Goal: Navigation & Orientation: Find specific page/section

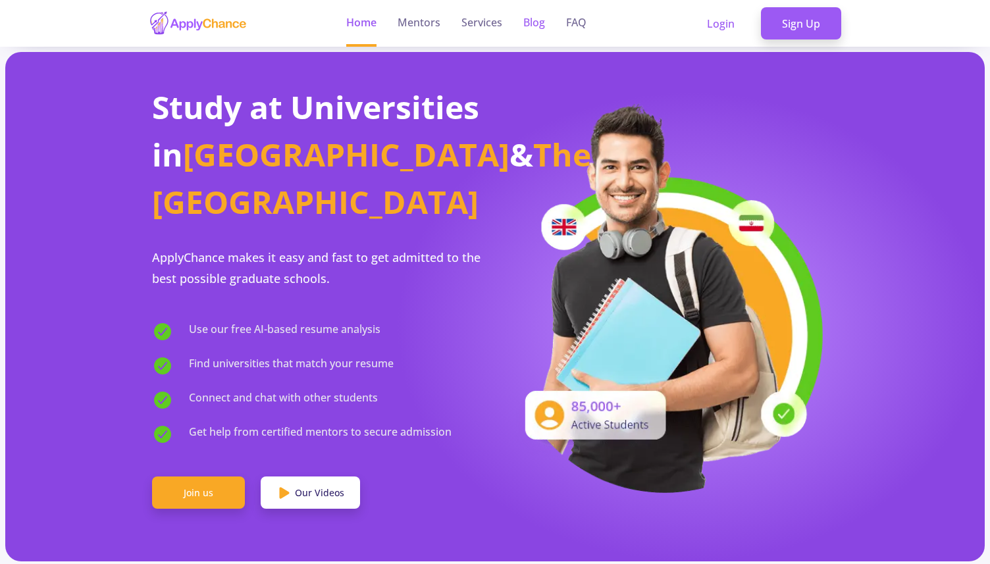
click at [530, 19] on link "Blog" at bounding box center [534, 23] width 22 height 47
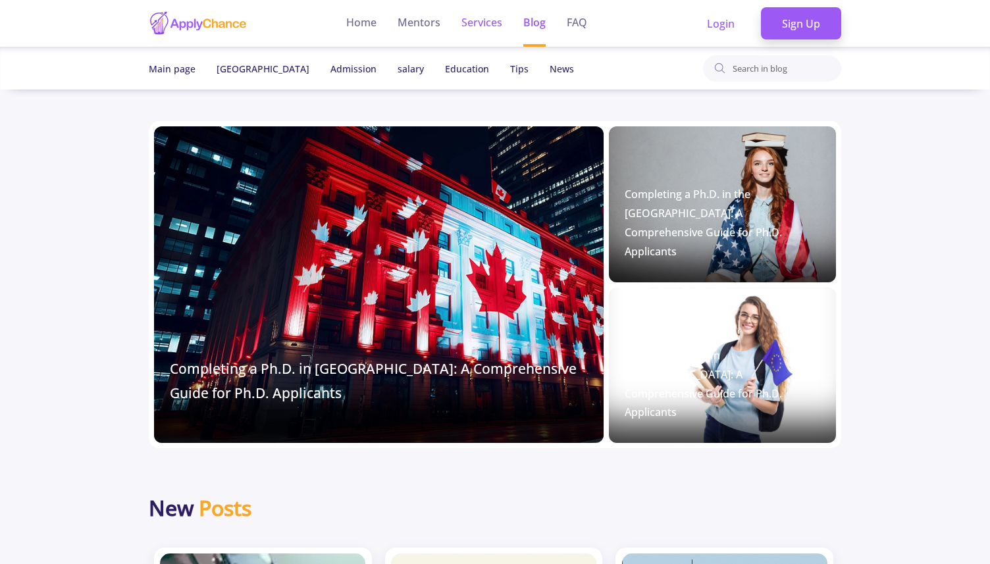
click at [484, 30] on link "Services" at bounding box center [481, 23] width 41 height 47
